Goal: Register for event/course

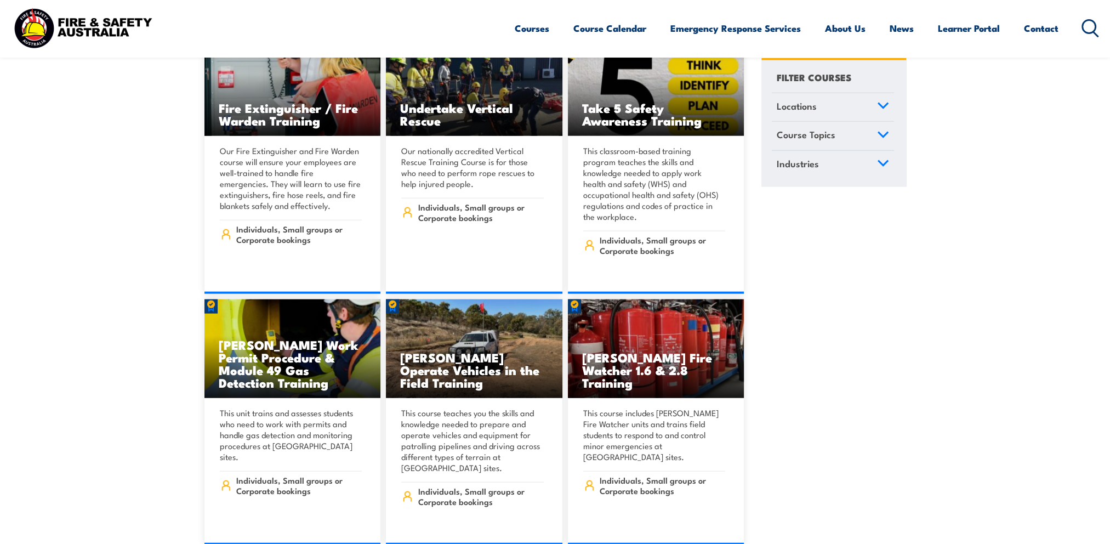
scroll to position [3343, 0]
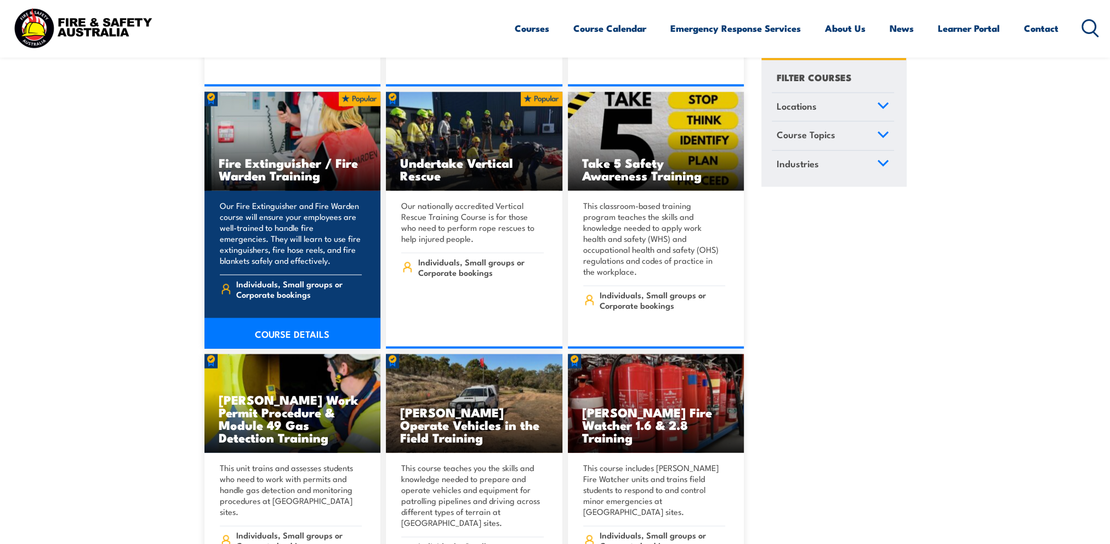
click at [296, 200] on p "Our Fire Extinguisher and Fire Warden course will ensure your employees are wel…" at bounding box center [291, 233] width 142 height 66
click at [289, 318] on link "COURSE DETAILS" at bounding box center [292, 333] width 176 height 31
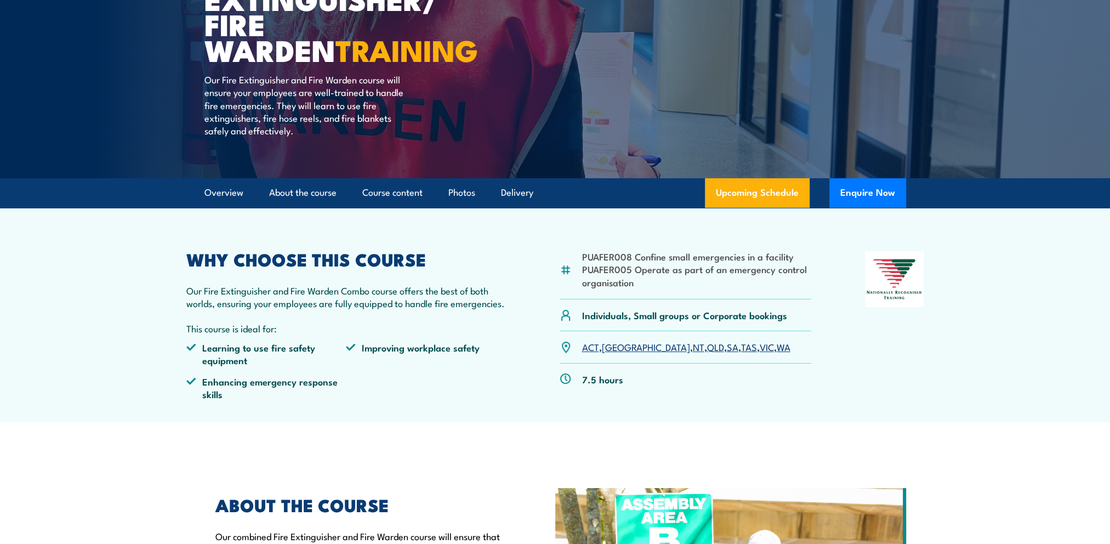
scroll to position [164, 0]
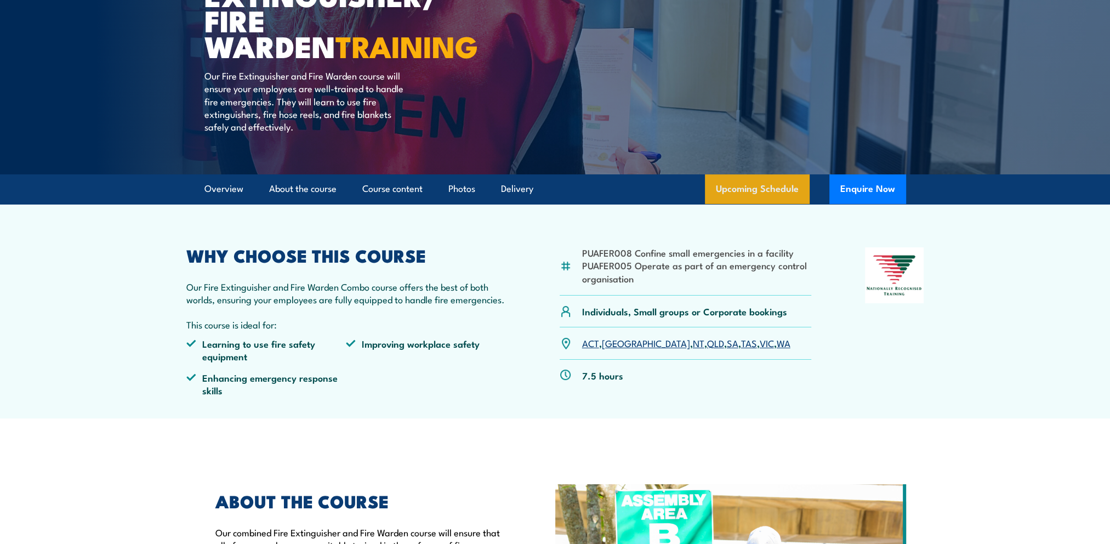
click at [763, 200] on link "Upcoming Schedule" at bounding box center [757, 189] width 105 height 30
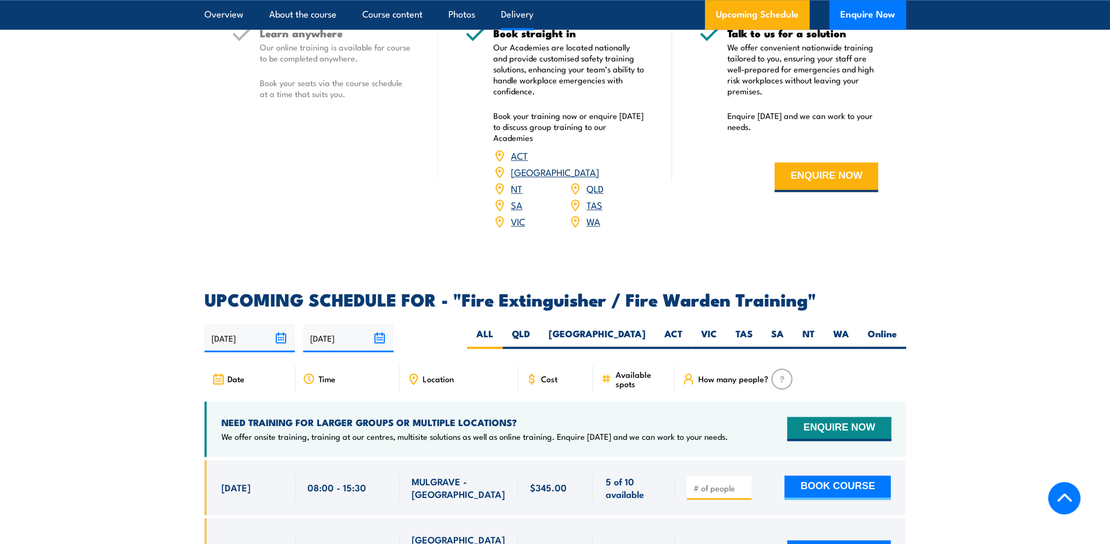
scroll to position [1580, 0]
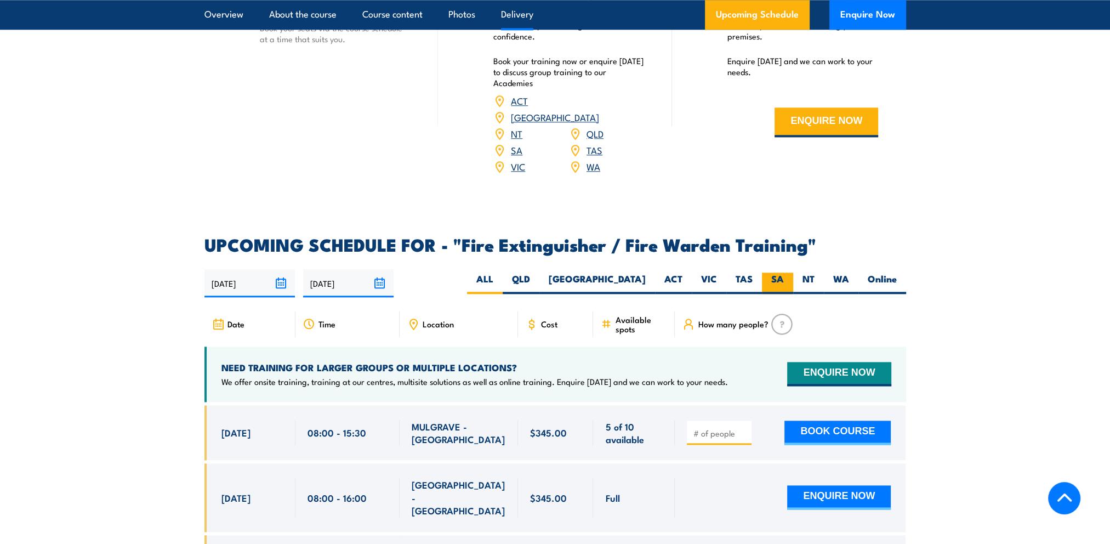
click at [785, 272] on label "SA" at bounding box center [777, 282] width 31 height 21
click at [785, 272] on input "SA" at bounding box center [787, 275] width 7 height 7
radio input "true"
